Goal: Task Accomplishment & Management: Manage account settings

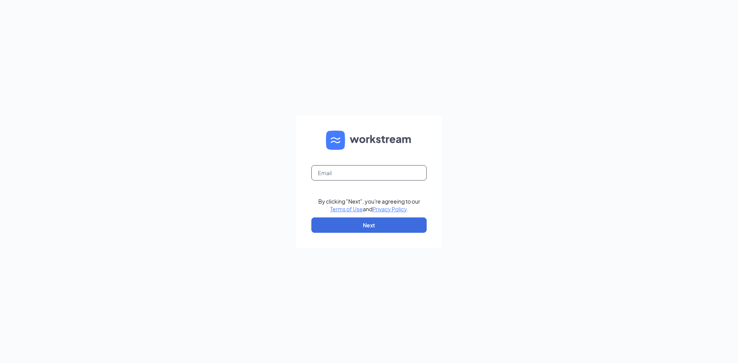
click at [323, 175] on input "text" at bounding box center [368, 172] width 115 height 15
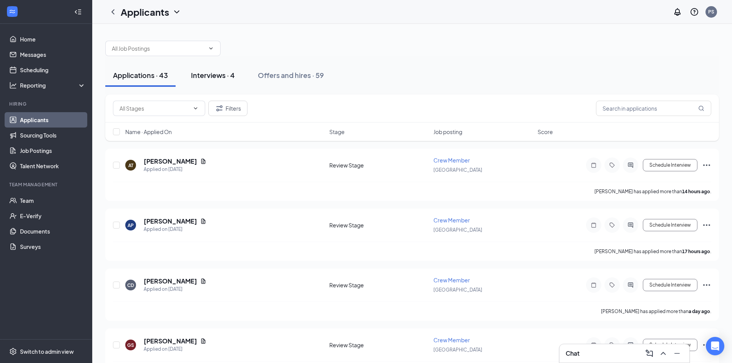
click at [217, 86] on button "Interviews · 4" at bounding box center [212, 75] width 59 height 23
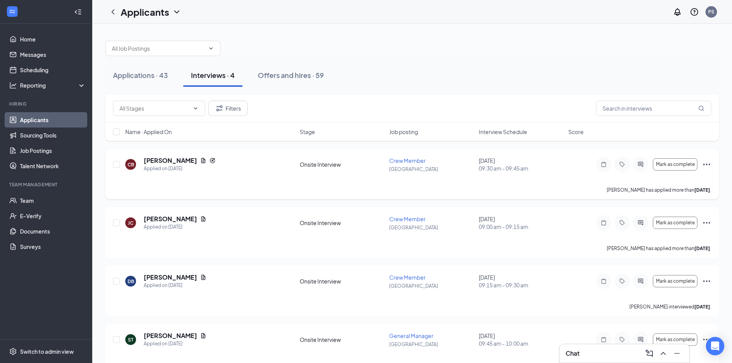
click at [705, 164] on icon "Ellipses" at bounding box center [706, 164] width 9 height 9
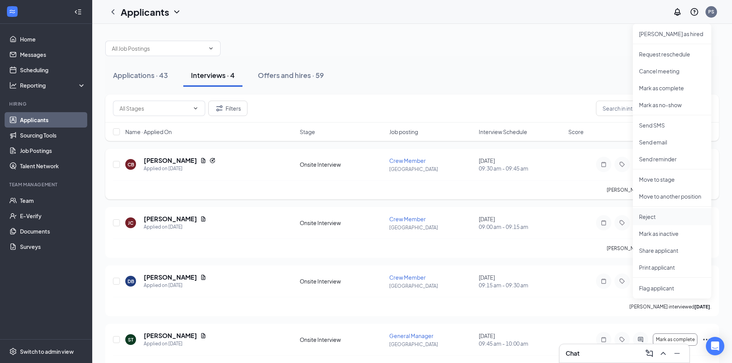
click at [659, 215] on p "Reject" at bounding box center [672, 217] width 66 height 8
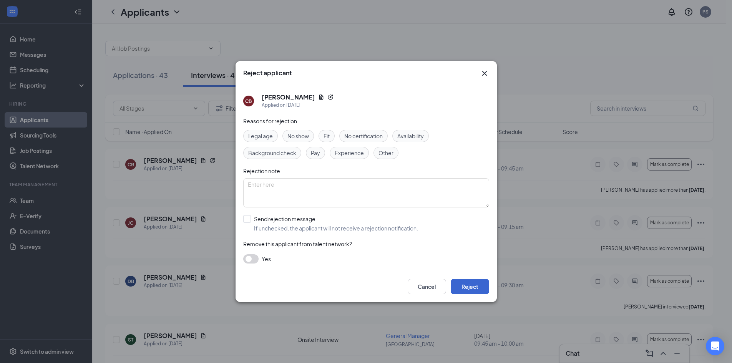
click at [463, 280] on button "Reject" at bounding box center [470, 286] width 38 height 15
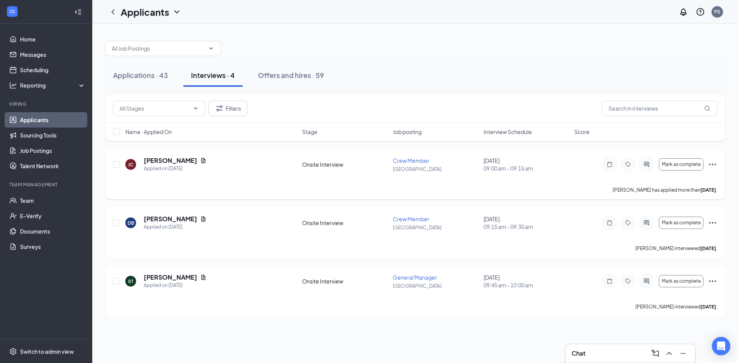
click at [713, 165] on icon "Ellipses" at bounding box center [712, 165] width 7 height 2
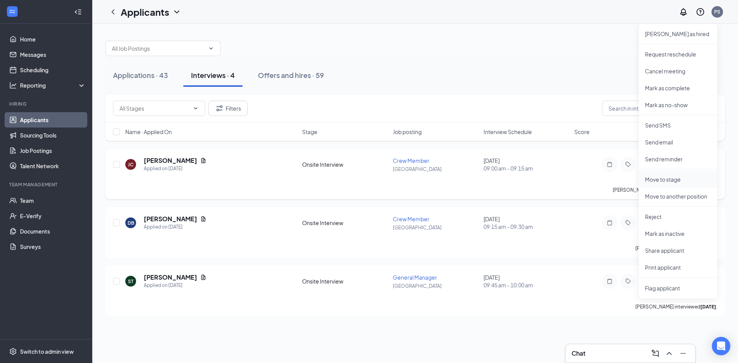
click at [687, 180] on p "Move to stage" at bounding box center [678, 180] width 66 height 8
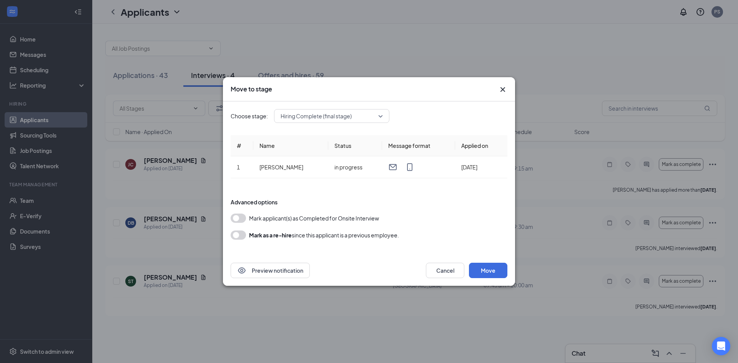
click at [240, 214] on button "button" at bounding box center [238, 218] width 15 height 9
click at [241, 238] on button "button" at bounding box center [238, 235] width 15 height 9
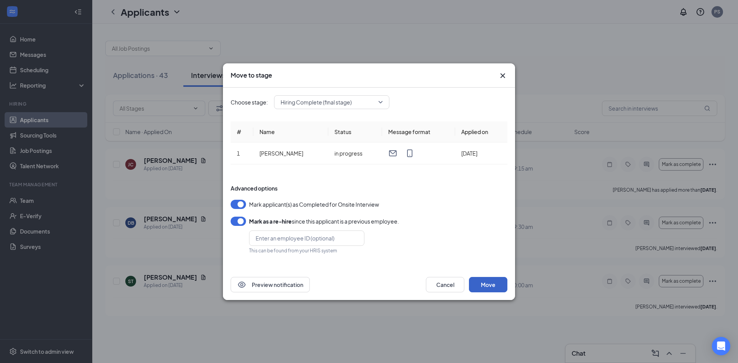
click at [491, 285] on button "Move" at bounding box center [488, 284] width 38 height 15
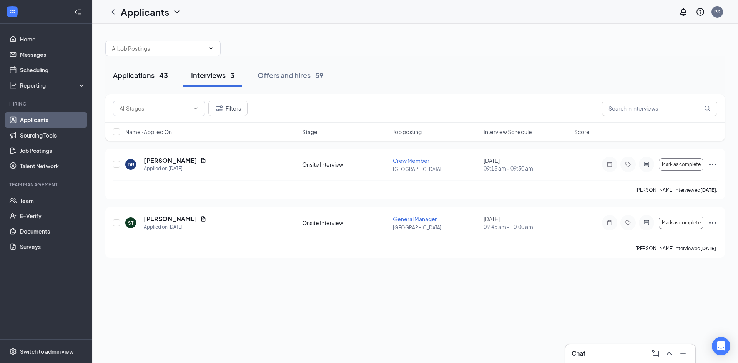
click at [131, 71] on div "Applications · 43" at bounding box center [140, 75] width 55 height 10
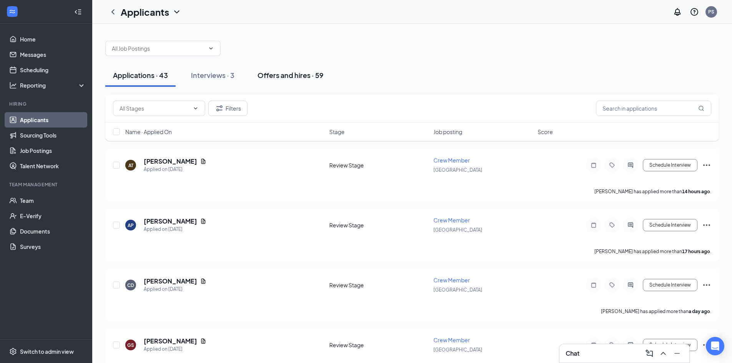
click at [286, 77] on div "Offers and hires · 59" at bounding box center [291, 75] width 66 height 10
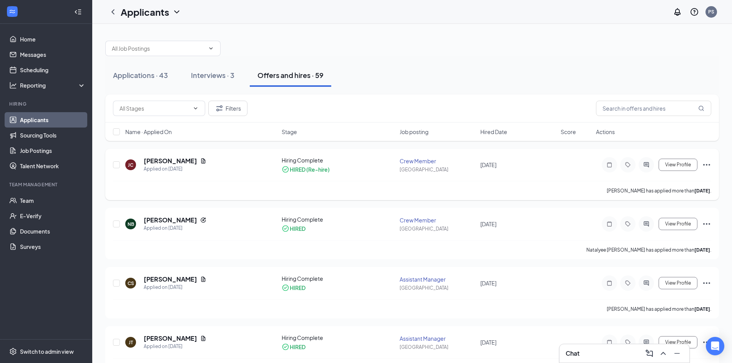
click at [707, 165] on icon "Ellipses" at bounding box center [707, 165] width 7 height 2
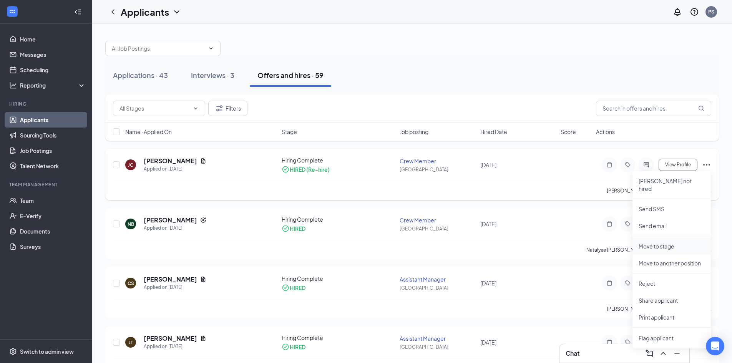
click at [680, 245] on li "Move to stage" at bounding box center [672, 246] width 78 height 17
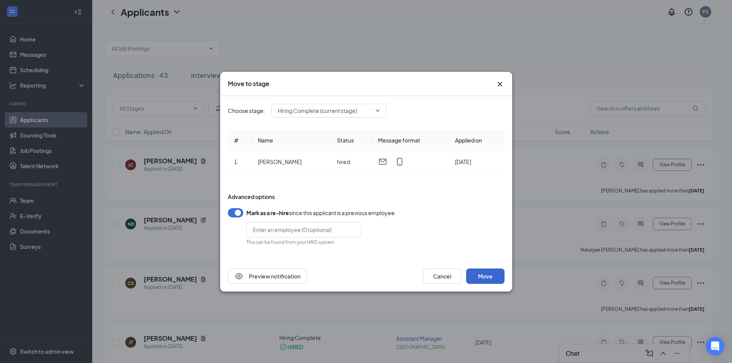
click at [486, 284] on button "Move" at bounding box center [485, 276] width 38 height 15
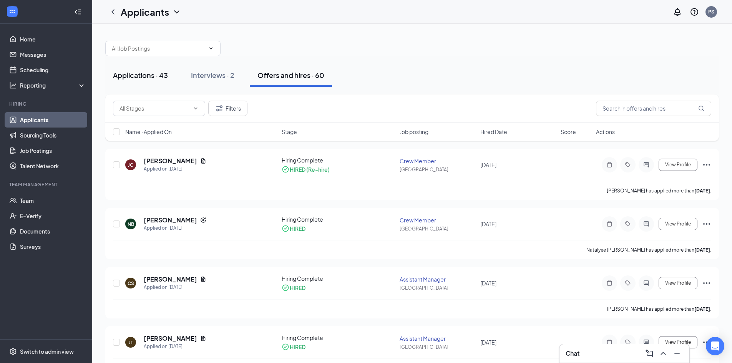
click at [132, 76] on div "Applications · 43" at bounding box center [140, 75] width 55 height 10
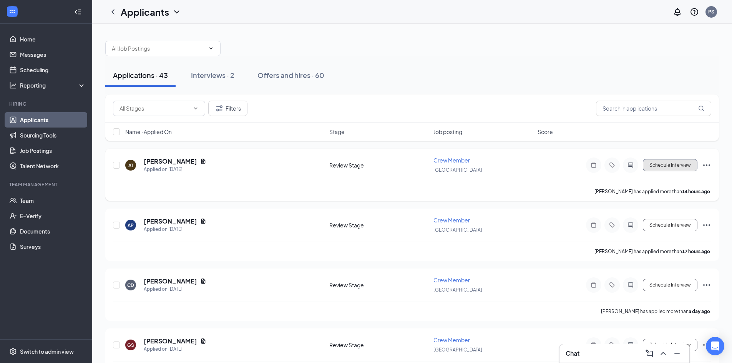
click at [671, 168] on button "Schedule Interview" at bounding box center [670, 165] width 55 height 12
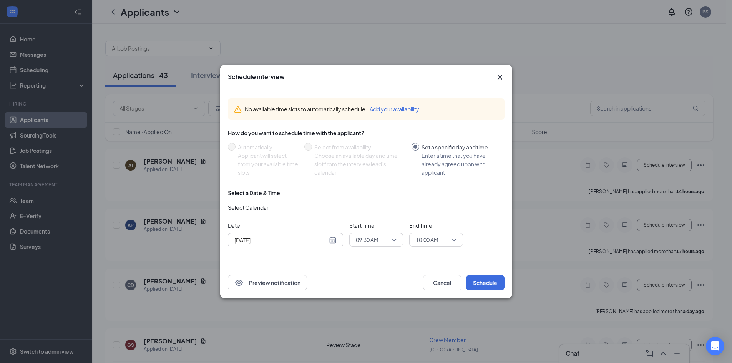
click at [296, 244] on input "[DATE]" at bounding box center [281, 240] width 93 height 8
click at [294, 211] on div "28" at bounding box center [294, 210] width 9 height 9
type input "[DATE]"
click at [389, 241] on span "09:30 AM" at bounding box center [373, 240] width 34 height 12
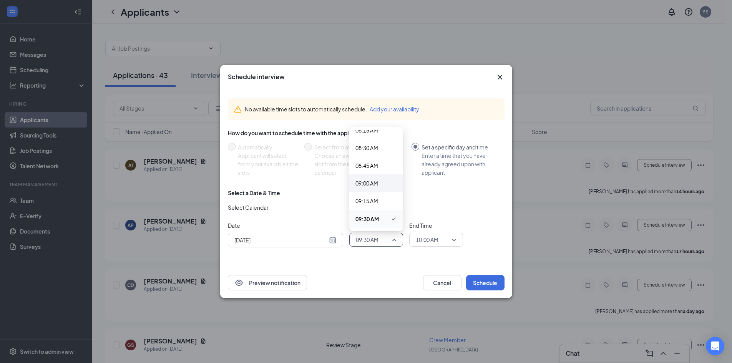
click at [373, 182] on span "09:00 AM" at bounding box center [367, 183] width 23 height 8
click at [452, 241] on span "10:00 AM" at bounding box center [436, 240] width 41 height 12
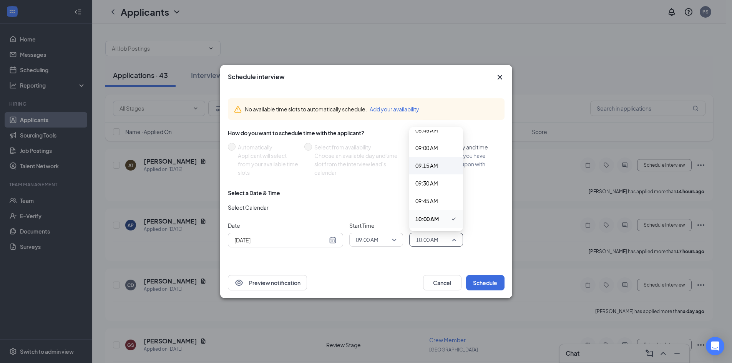
click at [438, 167] on span "09:15 AM" at bounding box center [427, 165] width 23 height 8
click at [493, 283] on button "Schedule" at bounding box center [485, 282] width 38 height 15
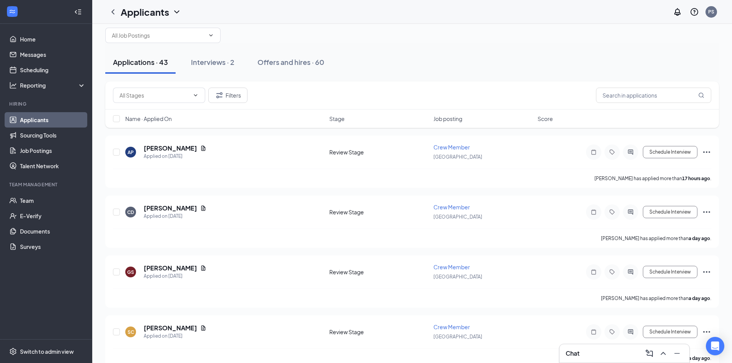
scroll to position [0, 0]
